Goal: Register for event/course

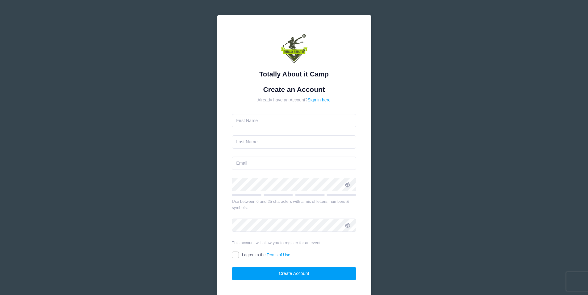
type input "[PERSON_NAME]"
type input "[EMAIL_ADDRESS][DOMAIN_NAME]"
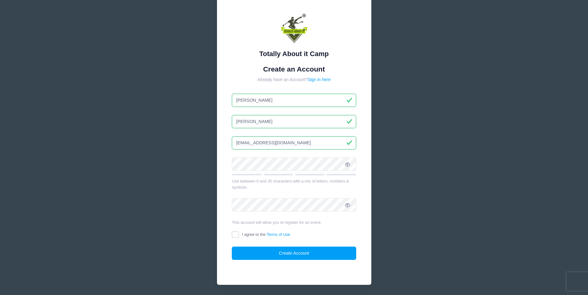
scroll to position [40, 0]
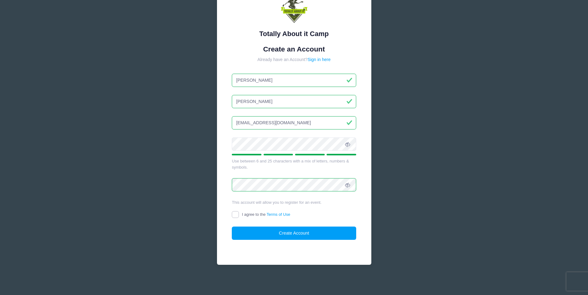
click at [233, 213] on input "I agree to the Terms of Use" at bounding box center [235, 214] width 7 height 7
checkbox input "true"
click at [272, 236] on button "Create Account" at bounding box center [294, 233] width 124 height 13
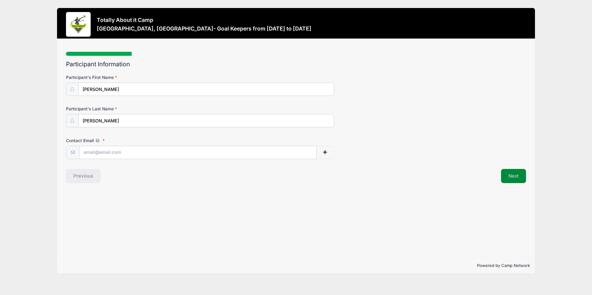
click at [516, 175] on button "Next" at bounding box center [513, 176] width 25 height 14
click at [131, 152] on input "Contact Email" at bounding box center [198, 152] width 237 height 13
type input "[PERSON_NAME][EMAIL_ADDRESS][DOMAIN_NAME]"
click at [441, 187] on div "Step 1 /7 Step 1 Step 2 Step 3 Step 4 Policies Extra Items Summary Participant …" at bounding box center [296, 148] width 478 height 219
click at [522, 174] on button "Next" at bounding box center [513, 176] width 25 height 14
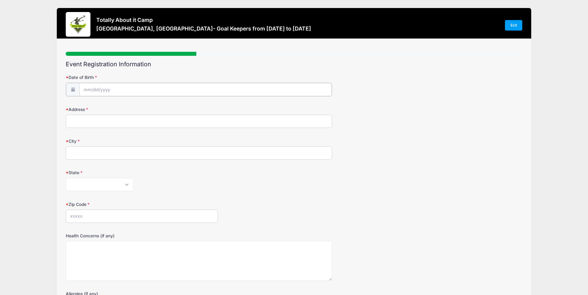
click at [125, 87] on input "Date of Birth" at bounding box center [205, 89] width 252 height 13
click at [116, 89] on input "Date of Birth" at bounding box center [205, 89] width 252 height 13
click at [134, 106] on input "2025" at bounding box center [137, 105] width 20 height 9
click at [144, 103] on span at bounding box center [145, 103] width 4 height 5
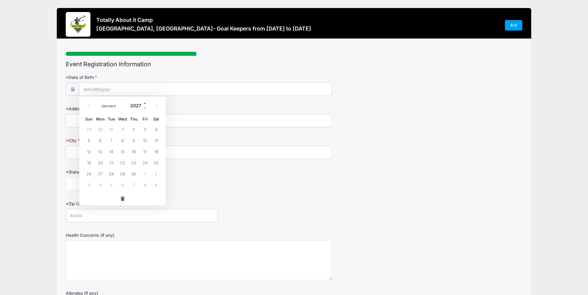
click at [144, 103] on span at bounding box center [145, 103] width 4 height 5
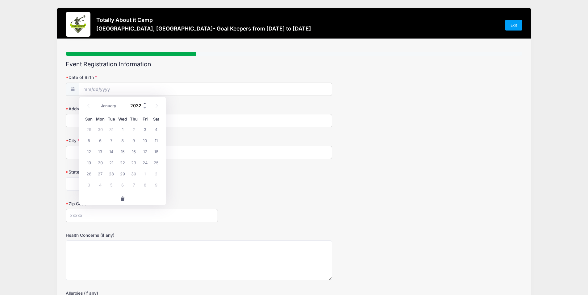
click at [144, 103] on span at bounding box center [145, 103] width 4 height 5
click at [143, 106] on input "2033" at bounding box center [137, 105] width 20 height 9
click at [143, 106] on span at bounding box center [145, 108] width 4 height 5
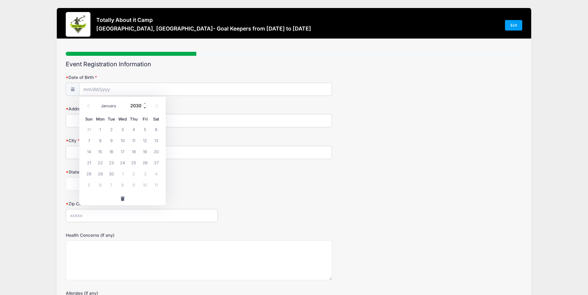
click at [143, 106] on span at bounding box center [145, 108] width 4 height 5
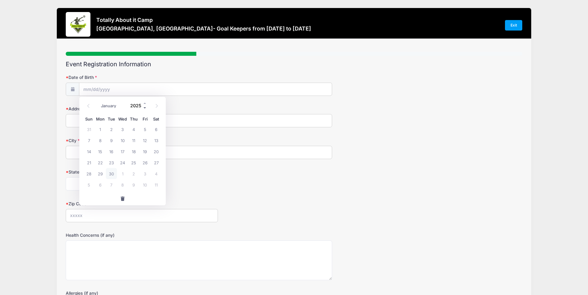
click at [143, 106] on span at bounding box center [145, 108] width 4 height 5
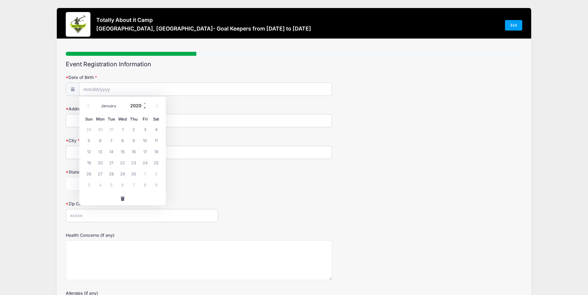
click at [143, 106] on span at bounding box center [145, 108] width 4 height 5
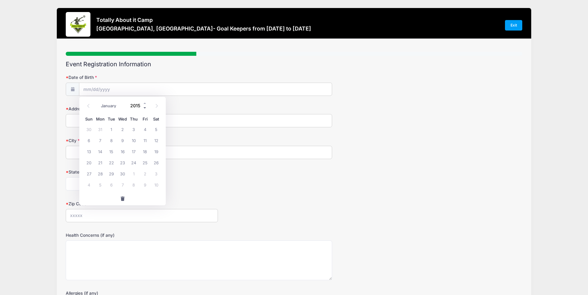
click at [143, 106] on span at bounding box center [145, 108] width 4 height 5
type input "2011"
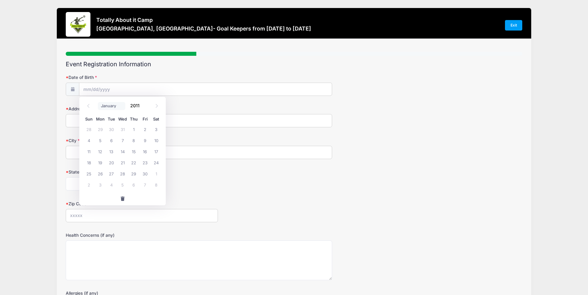
click at [111, 107] on select "January February March April May June July August September October November De…" at bounding box center [111, 106] width 27 height 8
select select "5"
click at [98, 102] on select "January February March April May June July August September October November De…" at bounding box center [111, 106] width 27 height 8
click at [130, 128] on span "2" at bounding box center [133, 129] width 11 height 11
type input "06/02/2011"
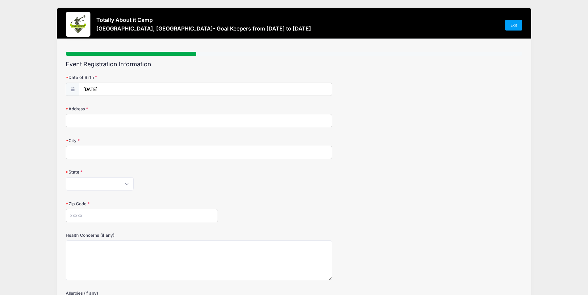
click at [92, 126] on input "Address" at bounding box center [199, 120] width 266 height 13
type input "811 Swift Road"
type input "Pasadena"
select select "MD"
type input "21122"
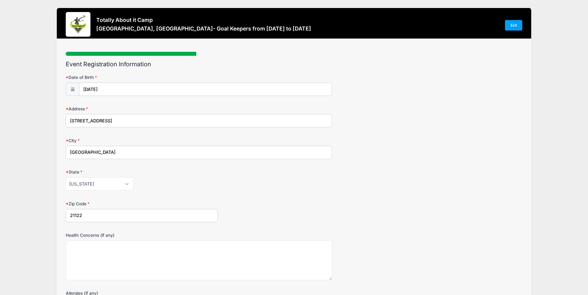
click at [188, 199] on form "Date of Birth 06/02/2011 Address 811 Swift Road City Pasadena State Alabama Ala…" at bounding box center [294, 206] width 456 height 264
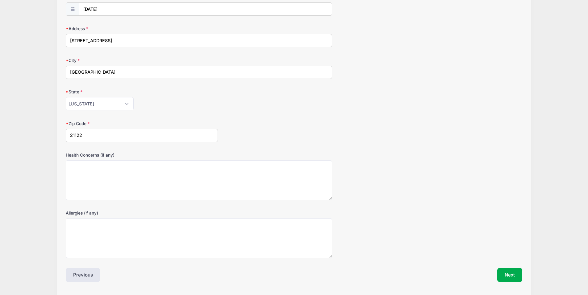
scroll to position [93, 0]
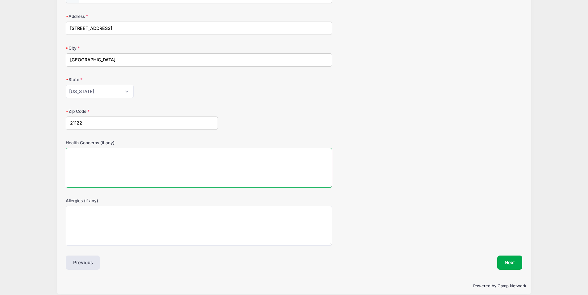
click at [158, 171] on textarea "Health Concerns (if any)" at bounding box center [199, 168] width 266 height 40
type textarea "n/a"
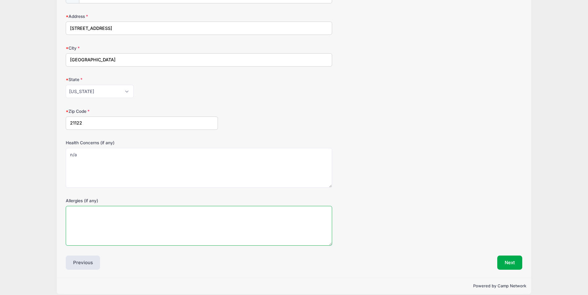
click at [146, 218] on textarea "Allergies (if any)" at bounding box center [199, 226] width 266 height 40
type textarea "n/a"
click at [487, 229] on div "Allergies (if any) n/a" at bounding box center [294, 222] width 456 height 48
click at [503, 261] on button "Next" at bounding box center [509, 263] width 25 height 14
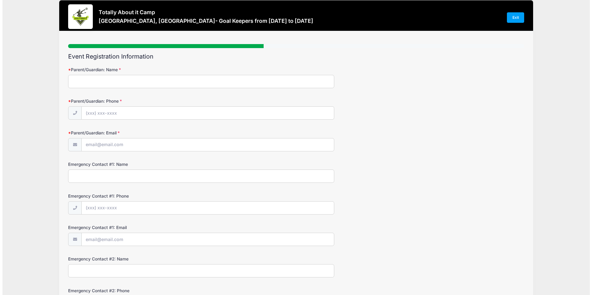
scroll to position [0, 0]
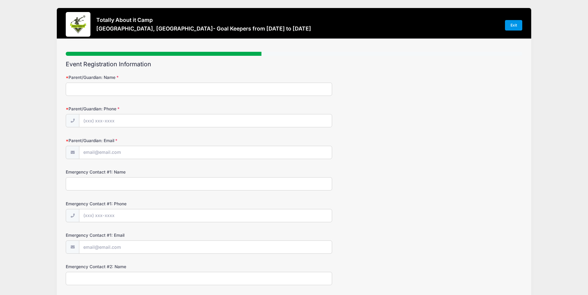
click at [508, 24] on link "Exit" at bounding box center [513, 25] width 17 height 10
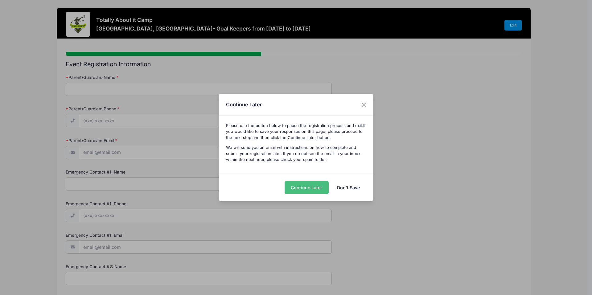
click at [300, 190] on button "Continue Later" at bounding box center [307, 187] width 44 height 13
